Goal: Task Accomplishment & Management: Use online tool/utility

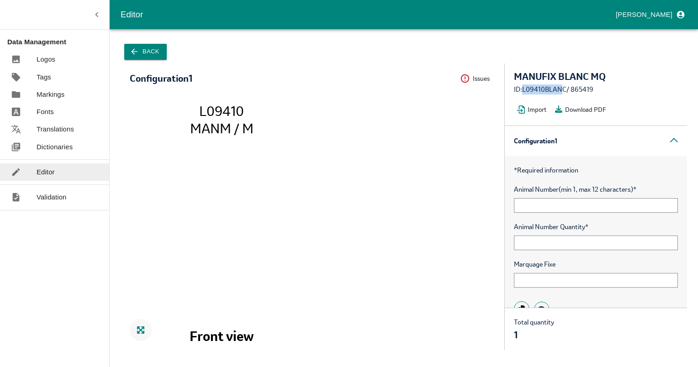
drag, startPoint x: 523, startPoint y: 87, endPoint x: 562, endPoint y: 84, distance: 39.8
click at [562, 84] on div "MANUFIX BLANC MQ ID: L09410BLANC / 865419 Import Download PDF" at bounding box center [596, 94] width 182 height 62
click at [146, 42] on div "Back" at bounding box center [404, 51] width 566 height 23
click at [144, 52] on button "Back" at bounding box center [145, 52] width 42 height 16
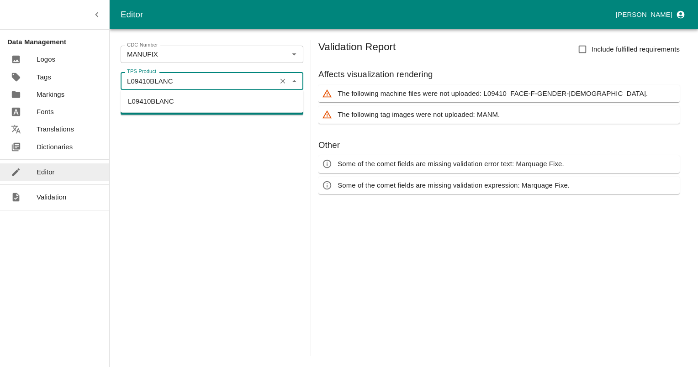
click at [186, 81] on input "L09410BLANC" at bounding box center [198, 81] width 150 height 12
click at [218, 74] on div "L09410BLANC TPS Product" at bounding box center [212, 80] width 183 height 17
click at [281, 53] on icon "Clear" at bounding box center [282, 54] width 5 height 5
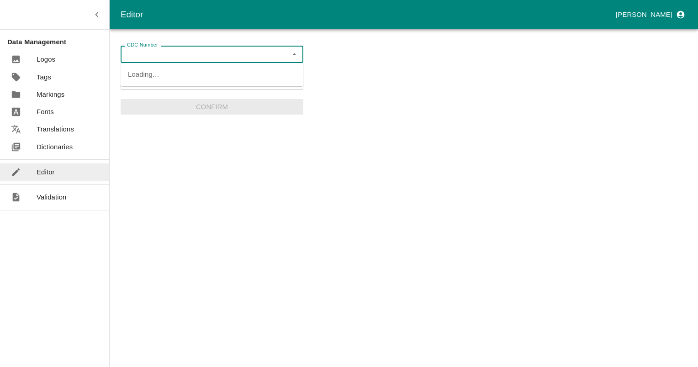
click at [233, 51] on input "CDC Number" at bounding box center [204, 54] width 162 height 12
type input "ppfr"
click at [359, 82] on div "CDC Number CDC Number TPS Product L09410BLANC TPS Product Confirm" at bounding box center [404, 198] width 566 height 316
click at [280, 79] on icon "Clear" at bounding box center [283, 81] width 9 height 9
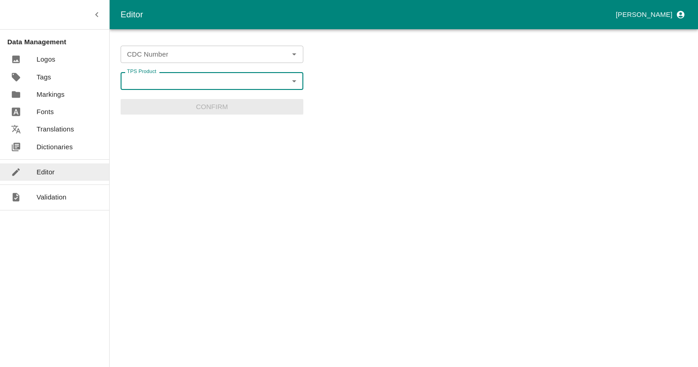
click at [259, 57] on input "CDC Number" at bounding box center [204, 54] width 162 height 12
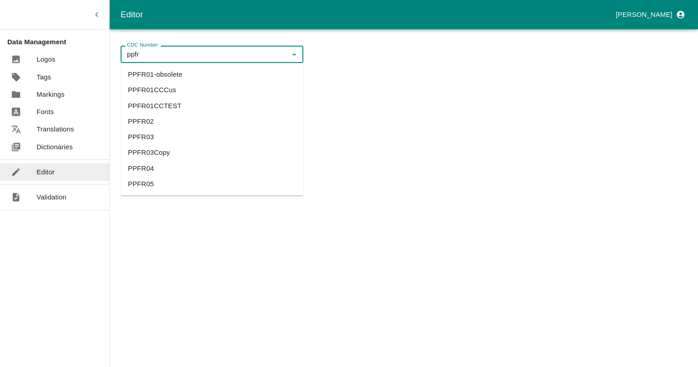
click at [144, 139] on li "PPFR03" at bounding box center [212, 138] width 183 height 16
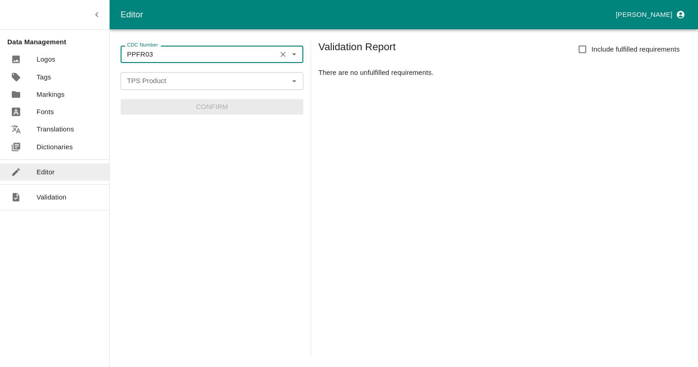
type input "PPFR03"
click at [147, 85] on input "TPS Product" at bounding box center [204, 81] width 162 height 12
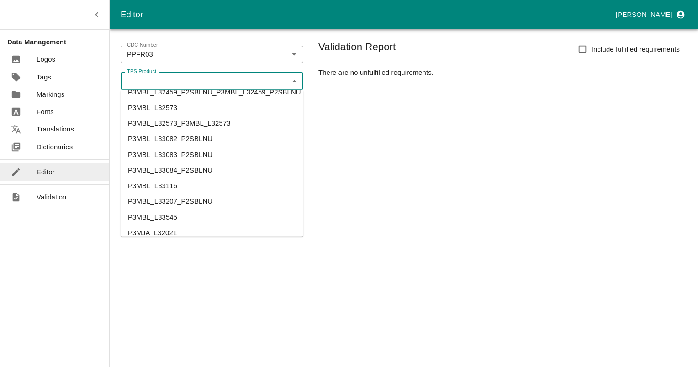
scroll to position [776, 0]
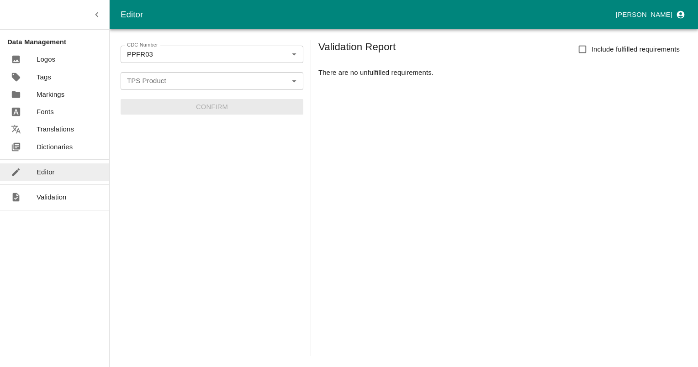
click at [524, 271] on div "Validation Report Include fulfilled requirements There are no unfulfilled requi…" at bounding box center [502, 198] width 368 height 316
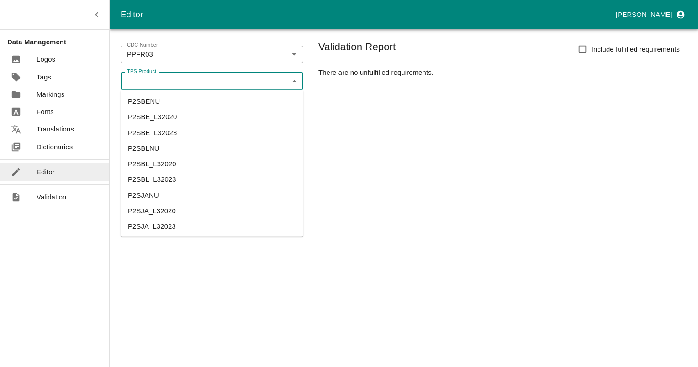
click at [183, 81] on input "TPS Product" at bounding box center [204, 81] width 162 height 12
click at [158, 117] on li "P2SBE_L32020" at bounding box center [212, 117] width 183 height 16
type input "P2SBE_L32020"
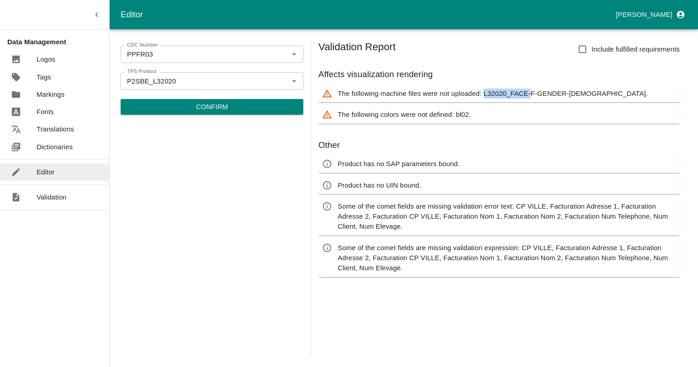
drag, startPoint x: 484, startPoint y: 92, endPoint x: 527, endPoint y: 91, distance: 43.8
click at [527, 91] on p "The following machine files were not uploaded: L32020_FACE-F-GENDER-[DEMOGRAPHI…" at bounding box center [492, 94] width 310 height 10
click at [237, 86] on input "P2SBE_L32020" at bounding box center [198, 81] width 150 height 12
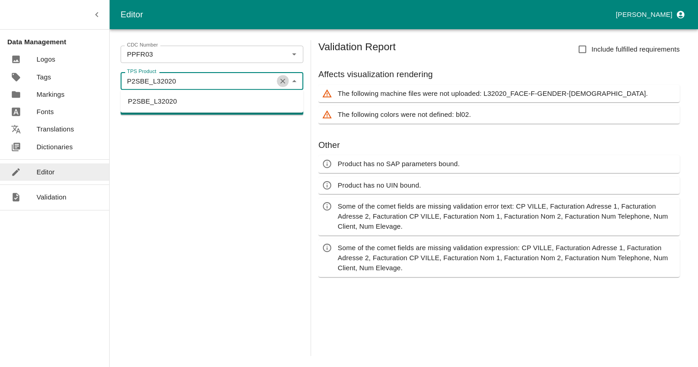
click at [282, 80] on icon "Clear" at bounding box center [282, 81] width 5 height 5
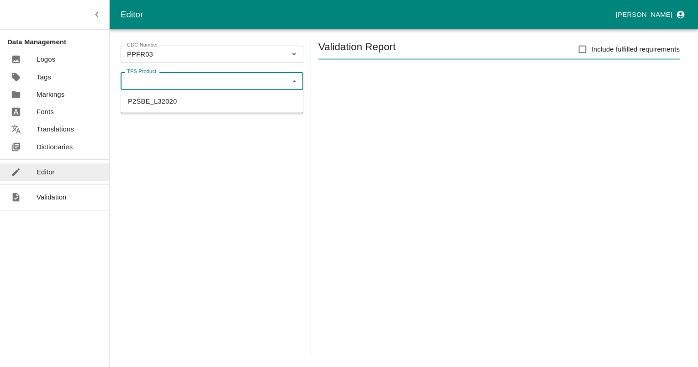
click at [268, 77] on input "TPS Product" at bounding box center [204, 81] width 162 height 12
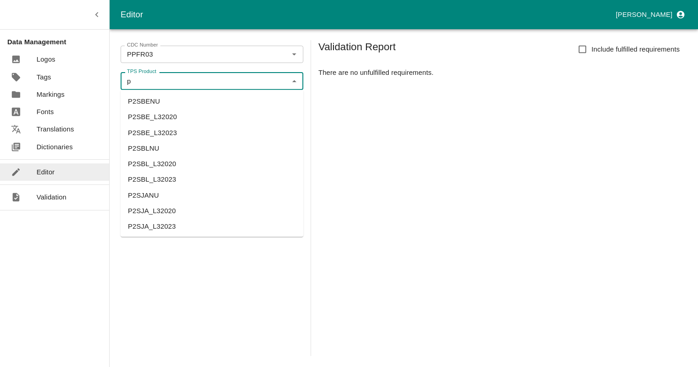
click at [151, 197] on li "P2SJANU" at bounding box center [212, 195] width 183 height 16
type input "P2SJANU"
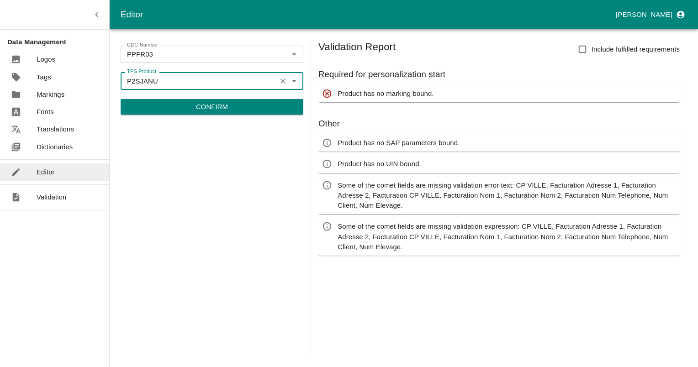
drag, startPoint x: 284, startPoint y: 80, endPoint x: 296, endPoint y: 85, distance: 13.3
click at [284, 80] on icon "Clear" at bounding box center [283, 81] width 9 height 9
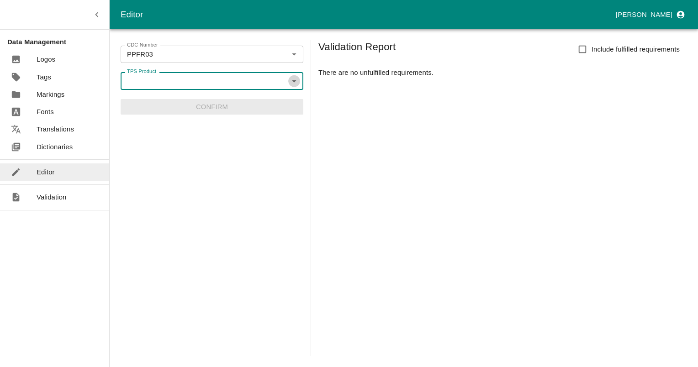
click at [296, 78] on icon "Open" at bounding box center [294, 81] width 10 height 10
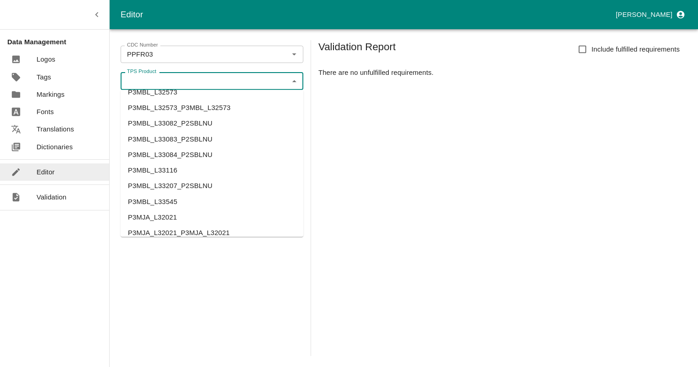
click at [134, 173] on li "P3MBL_L33116" at bounding box center [212, 171] width 183 height 16
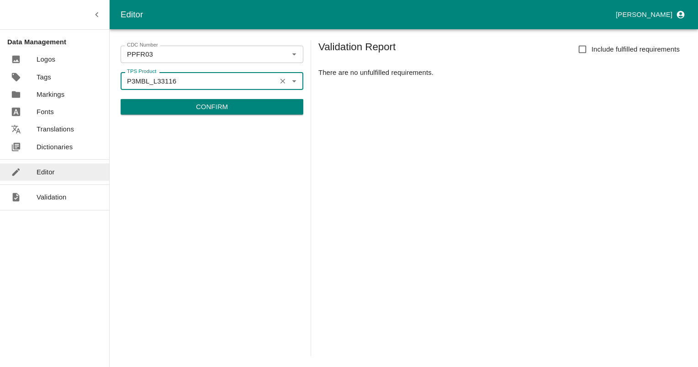
type input "P3MBL_L33116"
click at [207, 110] on p "Confirm" at bounding box center [212, 107] width 32 height 10
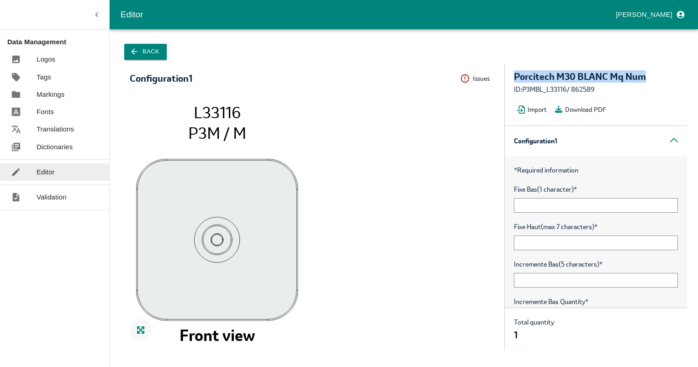
drag, startPoint x: 513, startPoint y: 79, endPoint x: 665, endPoint y: 81, distance: 151.6
click at [665, 81] on div "Porcitech M30 BLANC Mq Num" at bounding box center [596, 77] width 164 height 10
drag, startPoint x: 524, startPoint y: 85, endPoint x: 567, endPoint y: 89, distance: 42.6
click at [567, 89] on div "ID: P3MBL_L33116 / 862589" at bounding box center [596, 89] width 164 height 10
copy div "P3MBL_L33116"
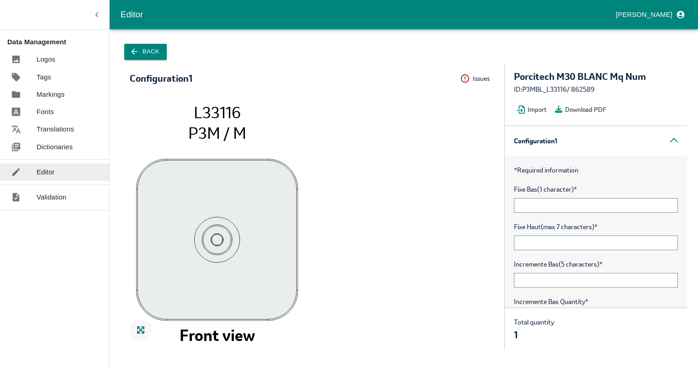
click at [583, 87] on div "ID: P3MBL_L33116 / 862589" at bounding box center [596, 89] width 164 height 10
copy div "862589"
